Goal: Task Accomplishment & Management: Use online tool/utility

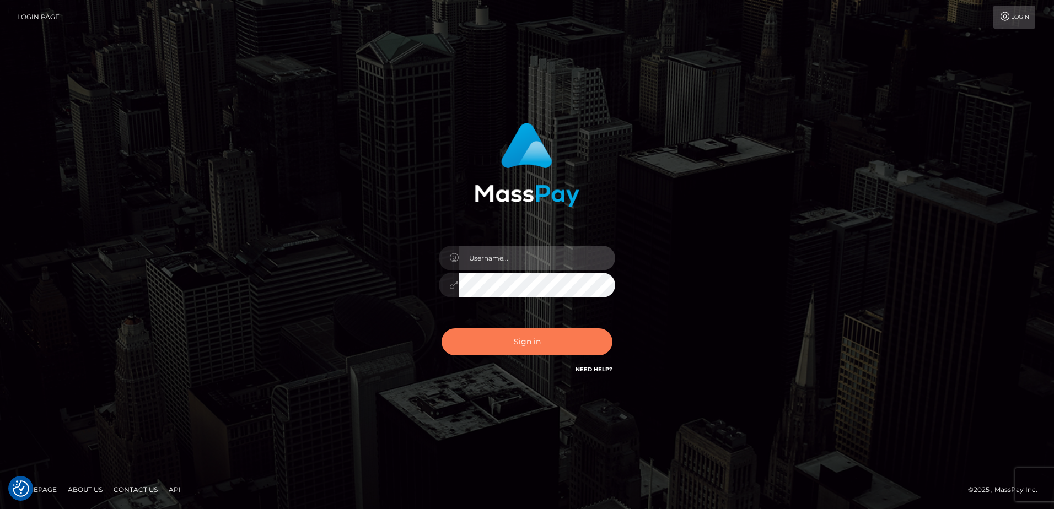
type input "alice.of"
click at [543, 341] on button "Sign in" at bounding box center [527, 342] width 171 height 27
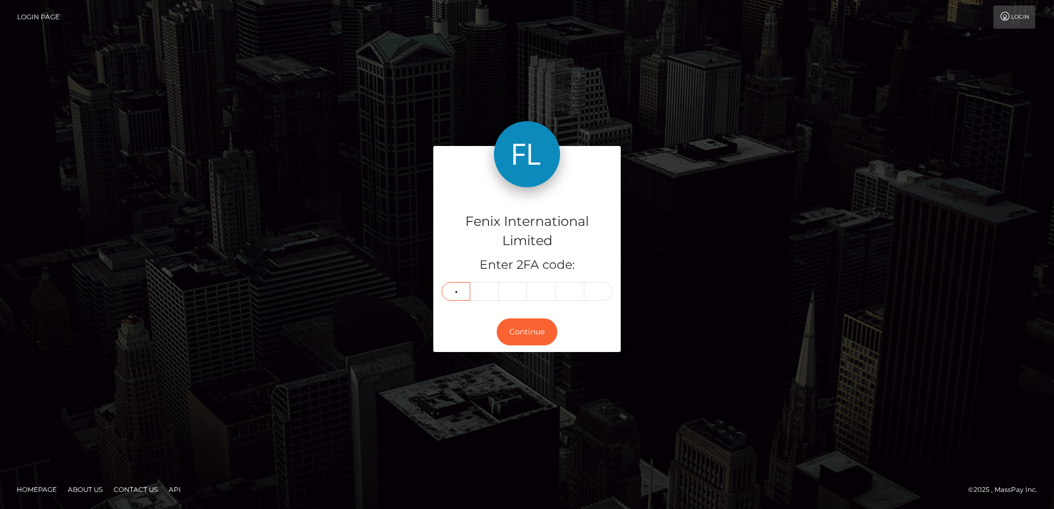
type input "7"
type input "0"
type input "1"
type input "5"
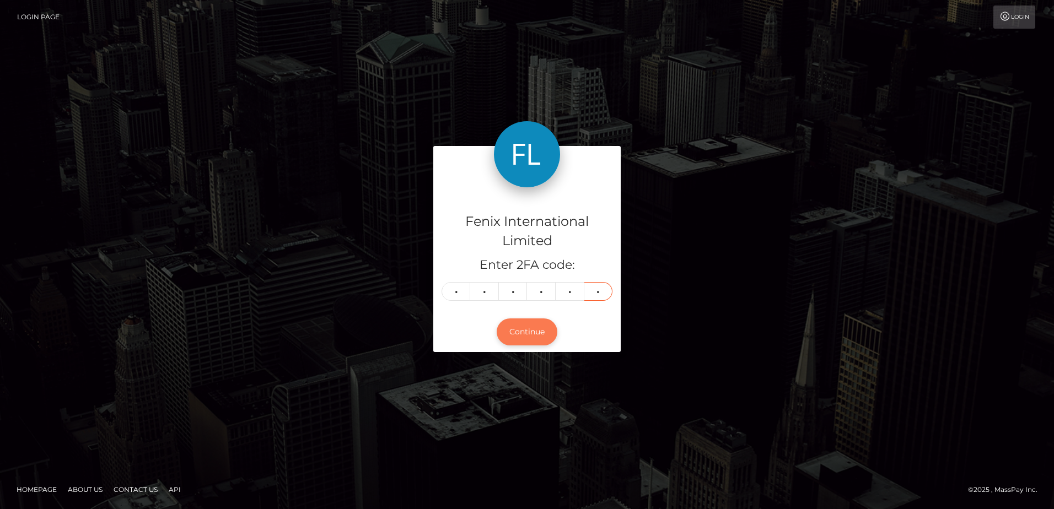
type input "2"
click at [543, 336] on button "Continue" at bounding box center [527, 332] width 61 height 27
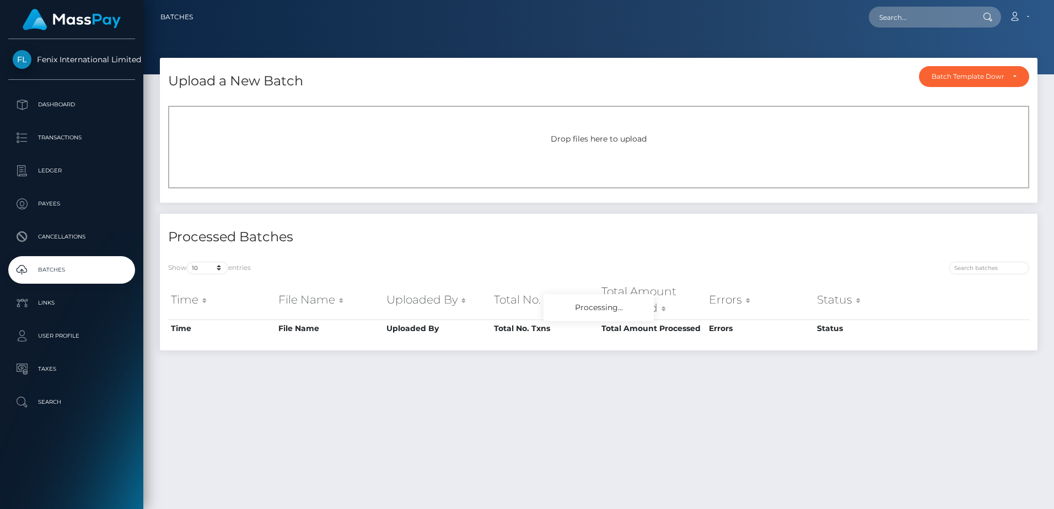
click at [609, 132] on div "Drop files here to upload" at bounding box center [598, 147] width 861 height 83
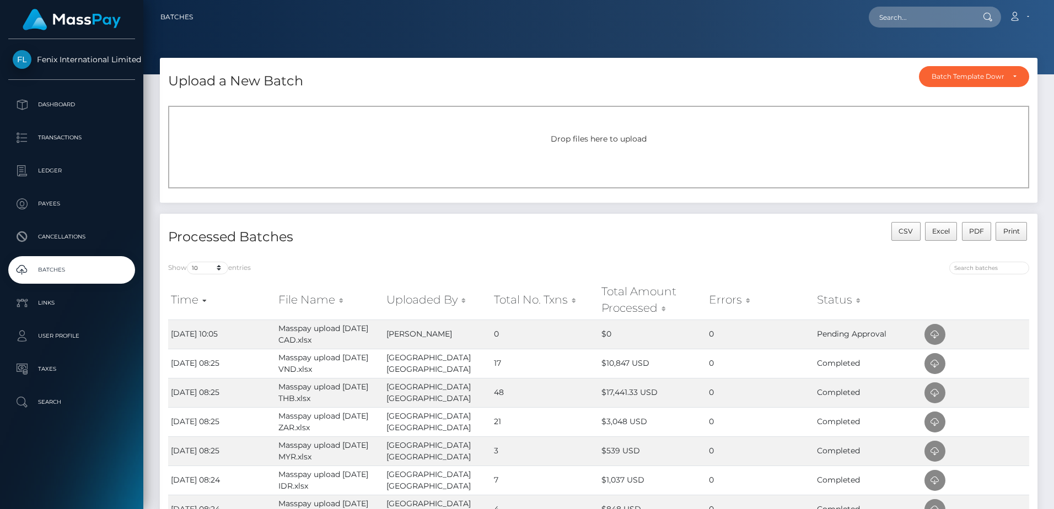
click at [621, 148] on div "Drop files here to upload" at bounding box center [598, 147] width 861 height 83
click at [625, 135] on span "Drop files here to upload" at bounding box center [599, 139] width 96 height 10
click at [655, 145] on div "Drop files here to upload" at bounding box center [598, 147] width 861 height 83
click at [587, 142] on span "Drop files here to upload" at bounding box center [599, 139] width 96 height 10
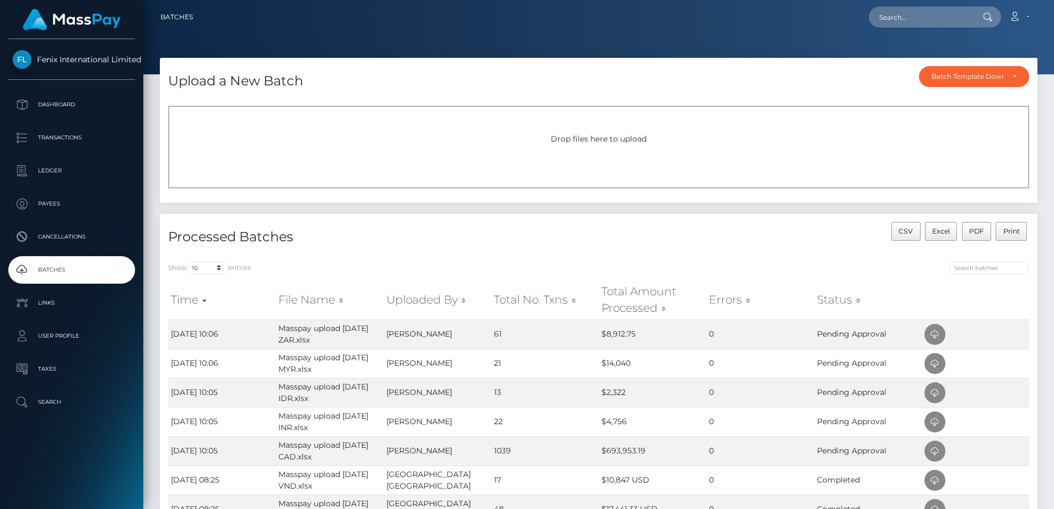
click at [632, 147] on div "Drop files here to upload" at bounding box center [598, 147] width 861 height 83
click at [626, 126] on div "Drop files here to upload" at bounding box center [598, 147] width 861 height 83
